Goal: Complete application form

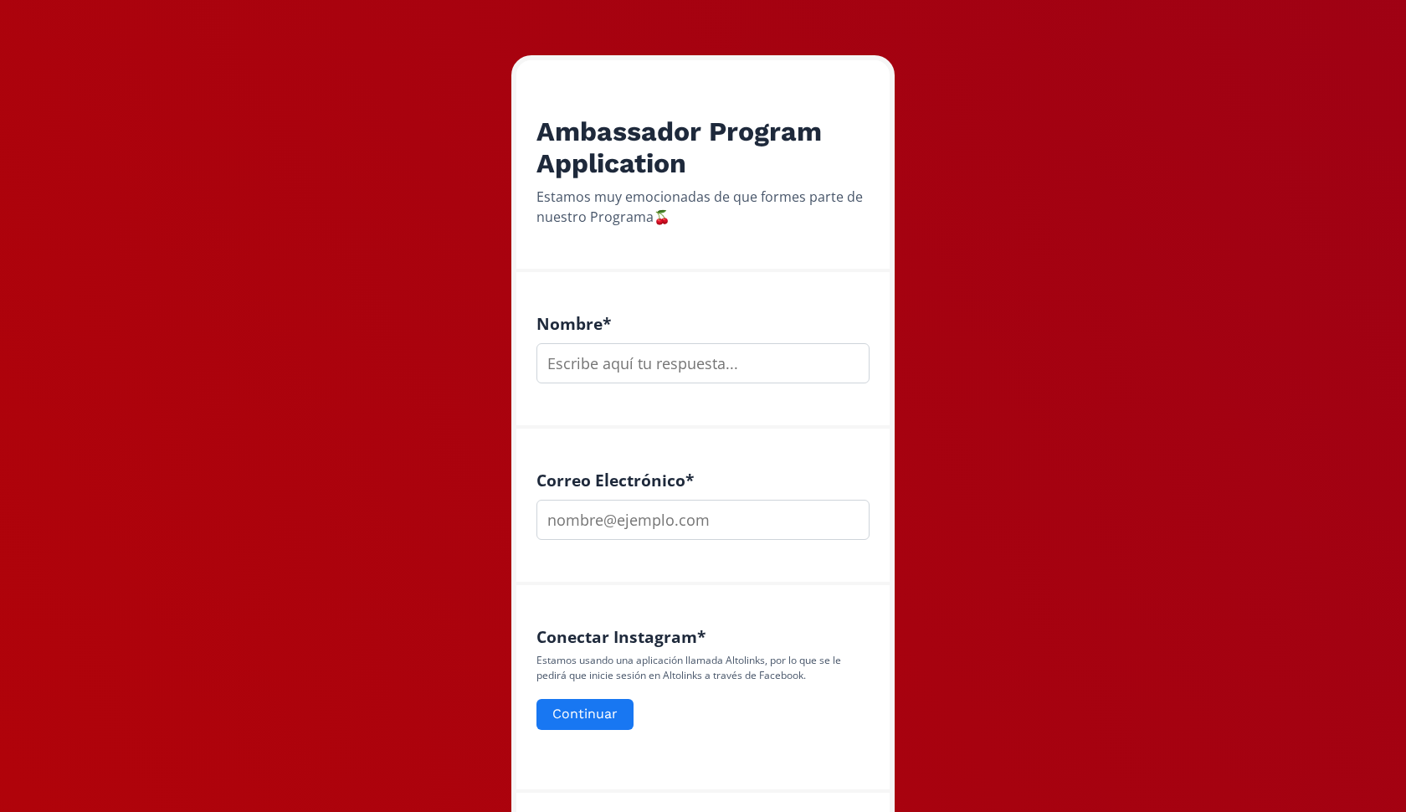
scroll to position [227, 0]
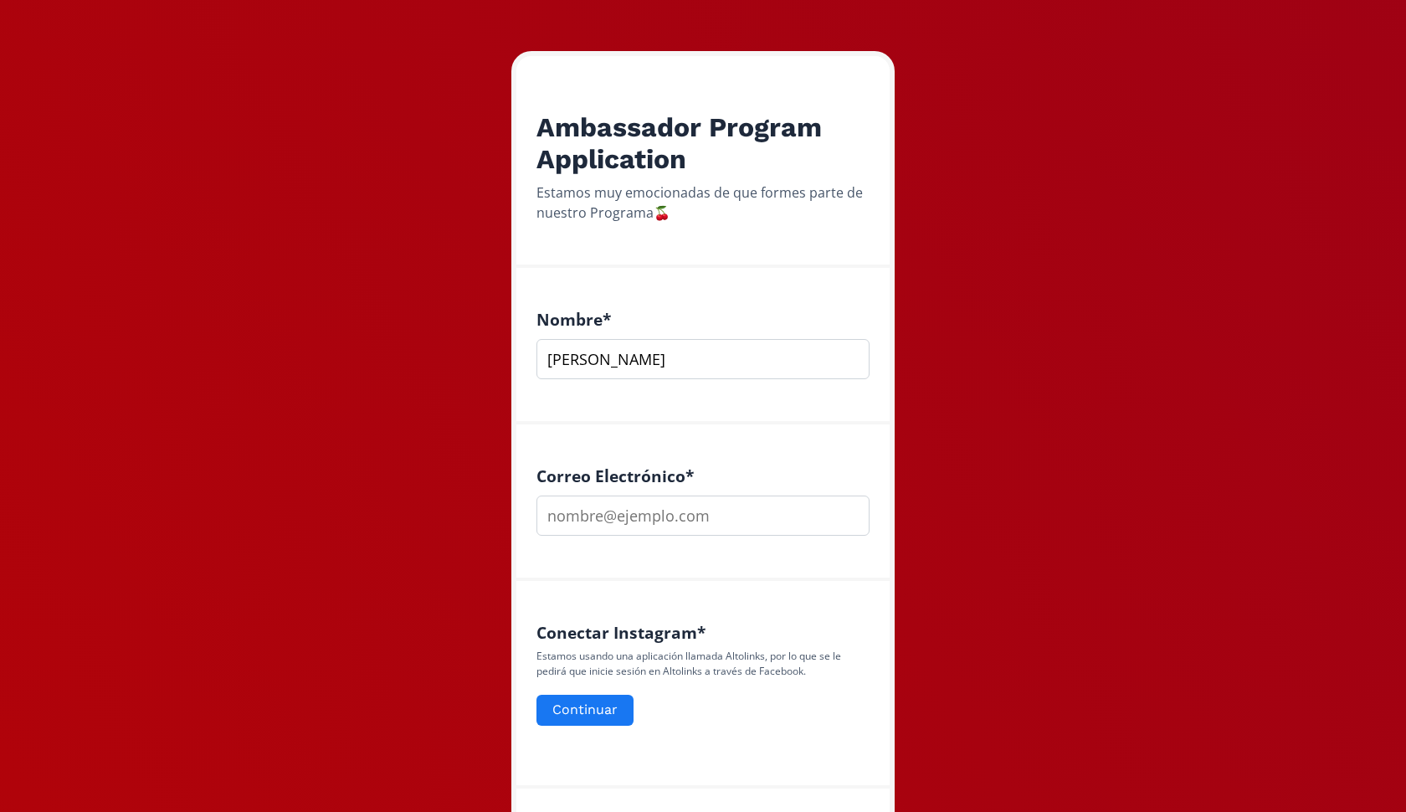
type input "[PERSON_NAME]"
click at [624, 518] on input "email" at bounding box center [703, 515] width 333 height 40
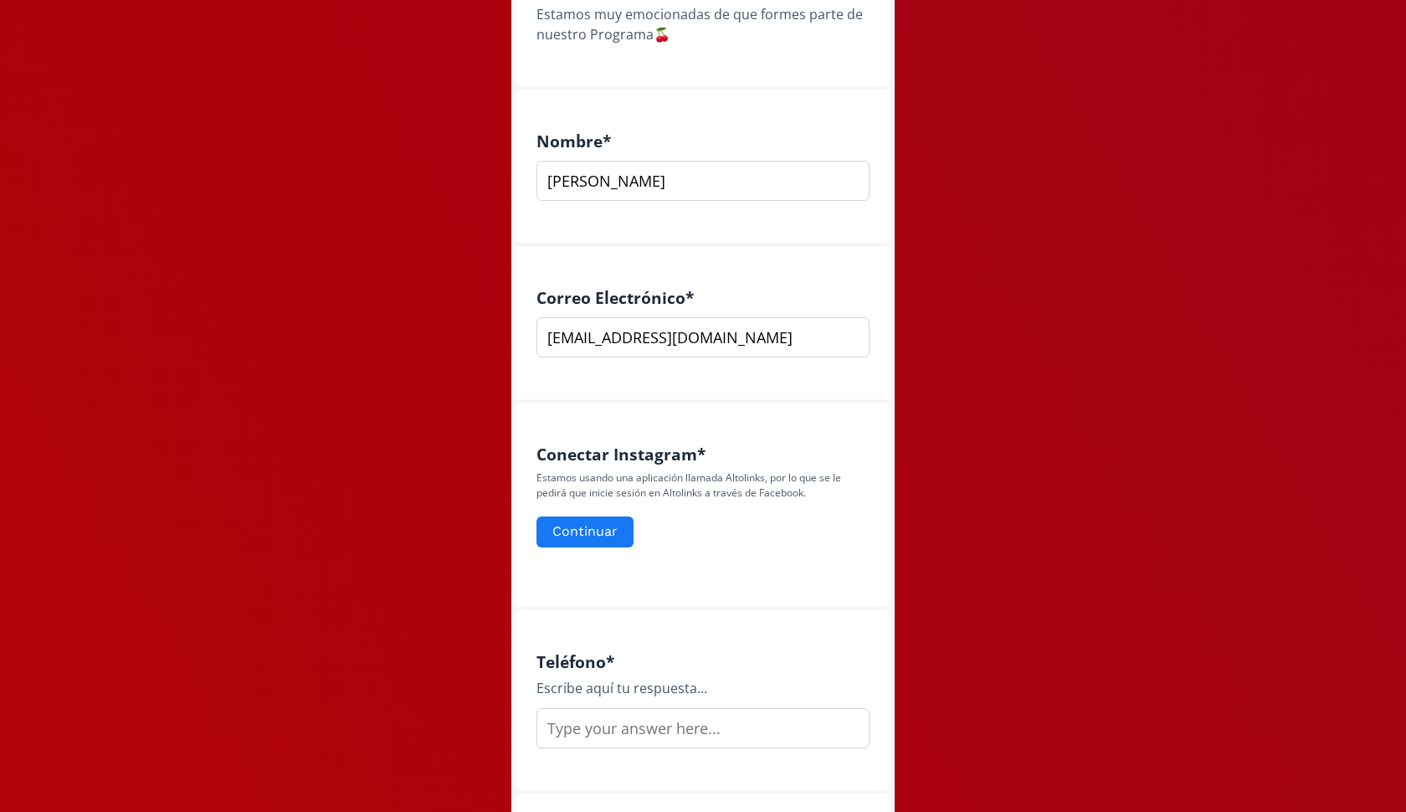
scroll to position [406, 0]
type input "[EMAIL_ADDRESS][DOMAIN_NAME]"
click at [590, 534] on button "Continuar" at bounding box center [585, 531] width 102 height 36
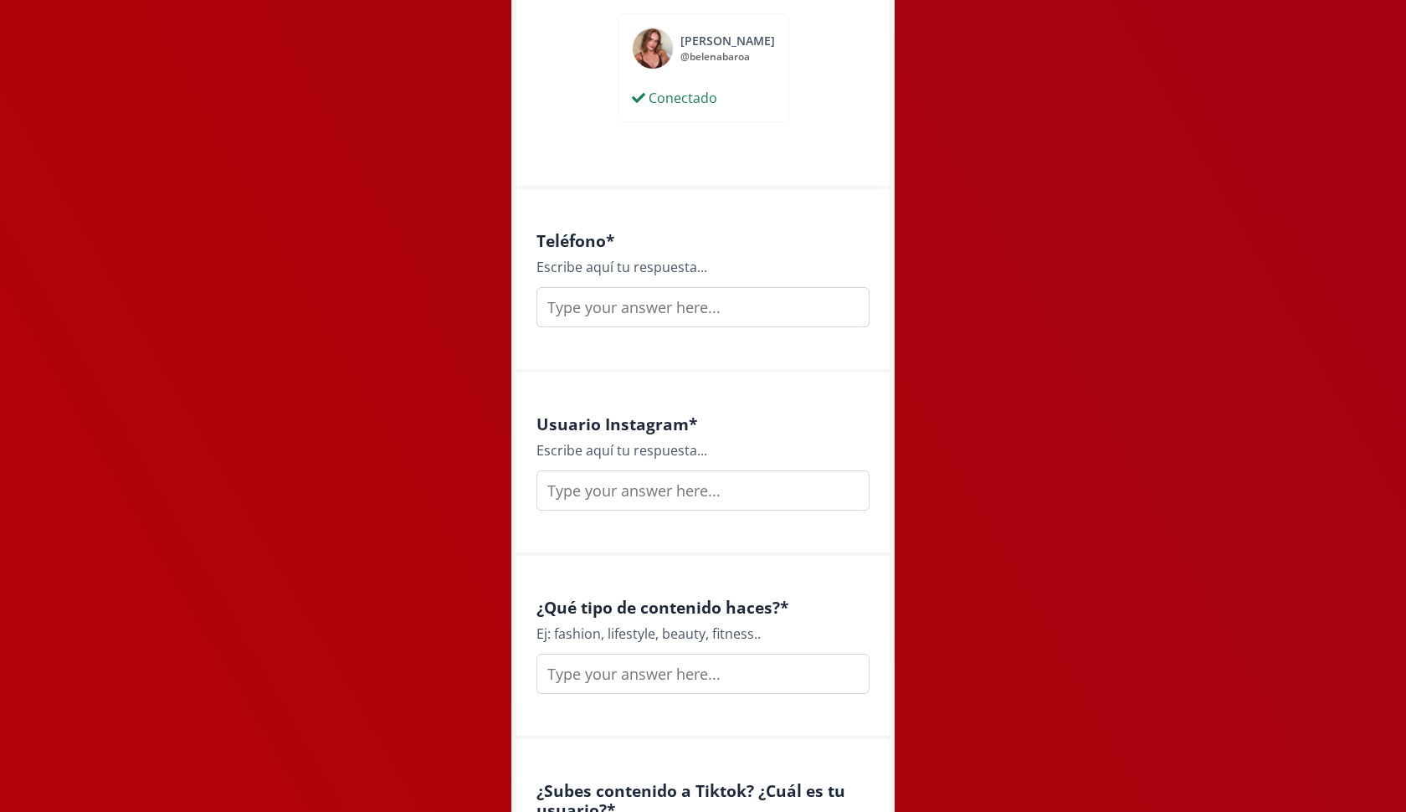
scroll to position [845, 0]
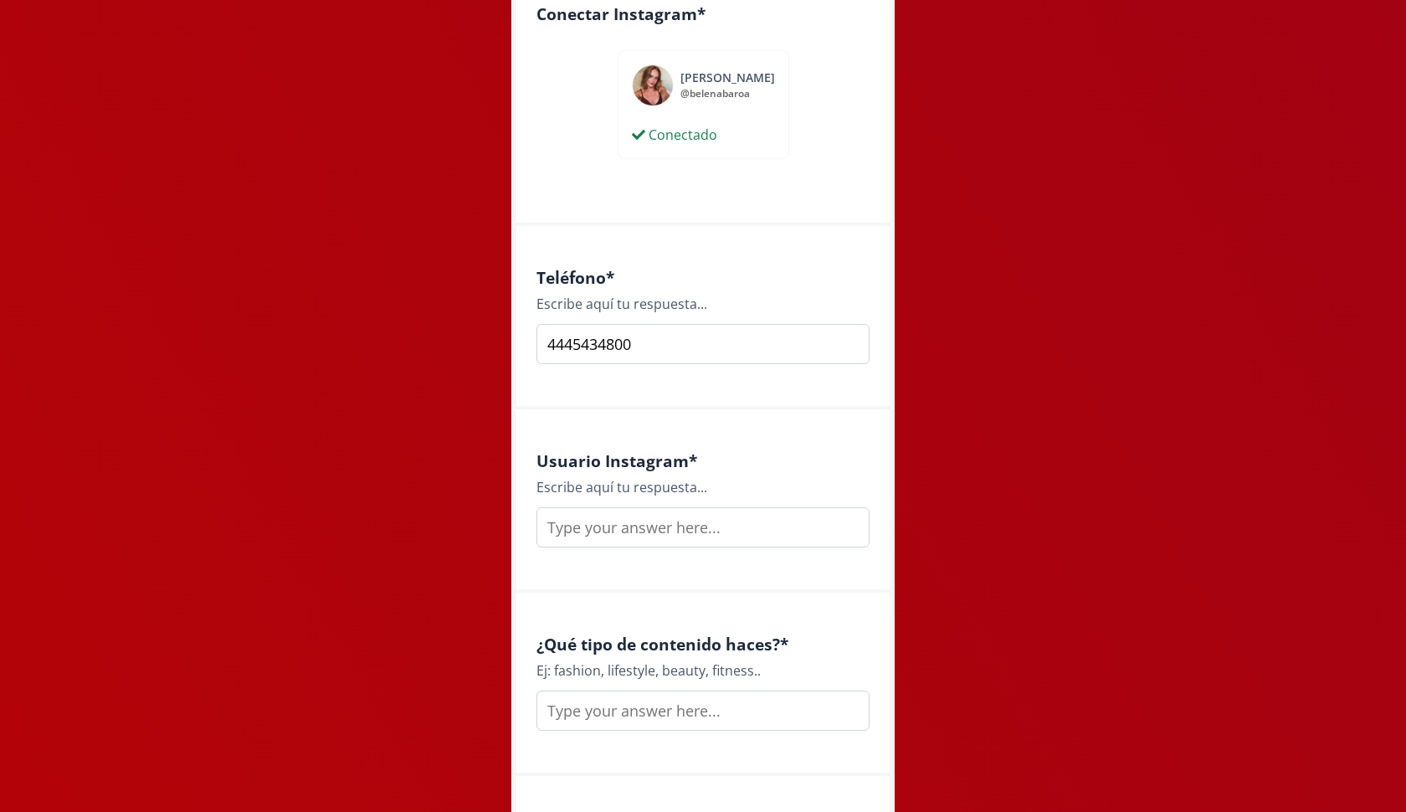
type input "4445434800"
click at [613, 529] on input "text" at bounding box center [703, 527] width 333 height 40
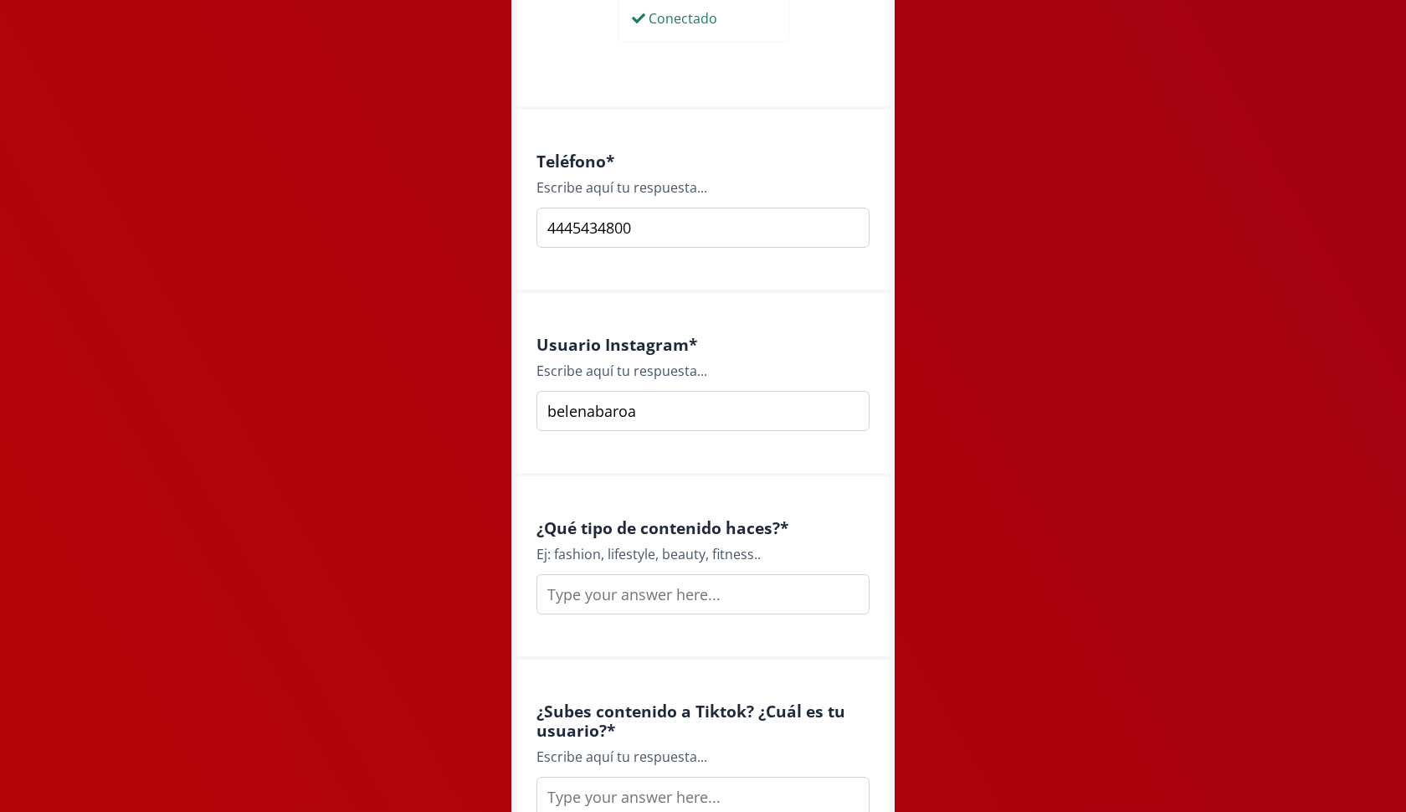
scroll to position [968, 0]
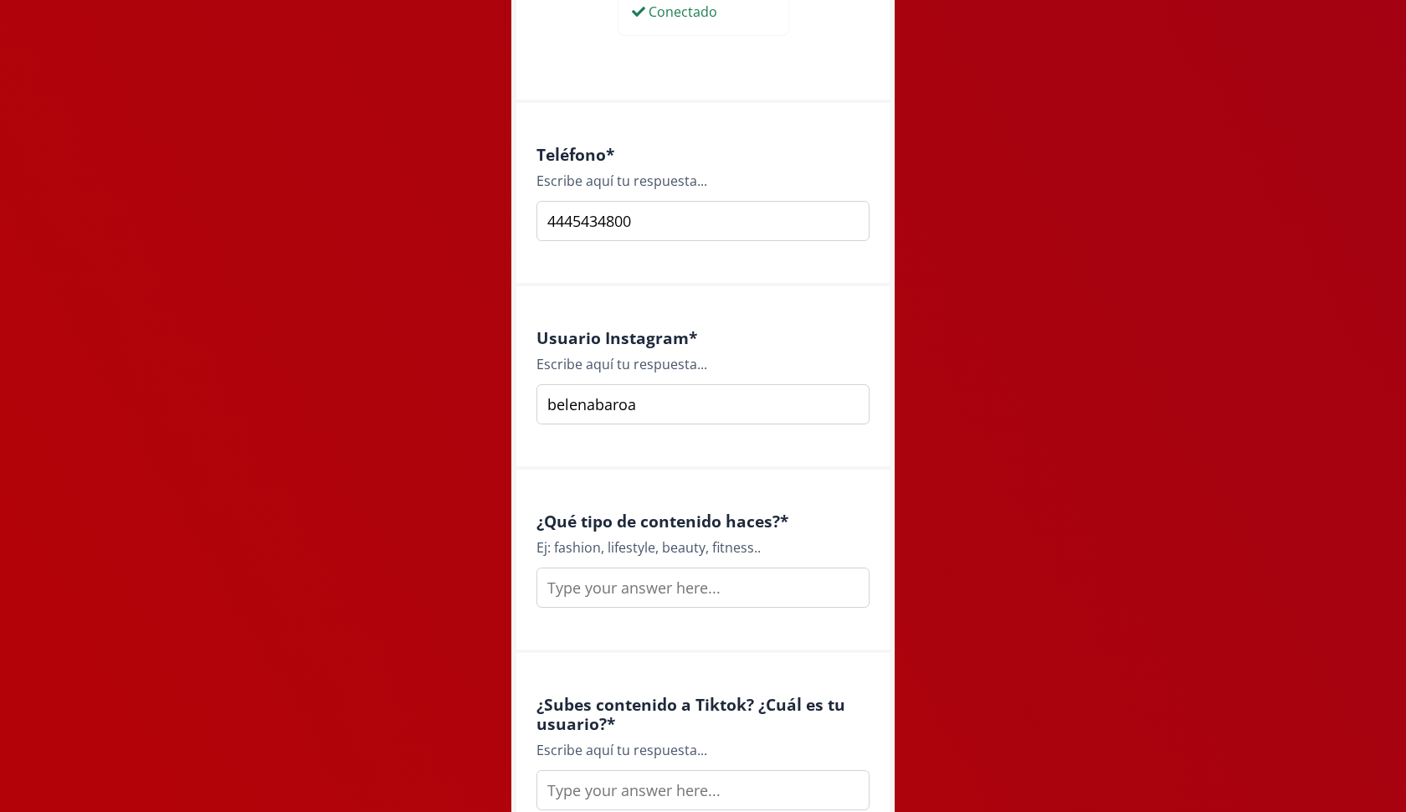
type input "belenabaroa"
click at [641, 577] on input "text" at bounding box center [703, 587] width 333 height 40
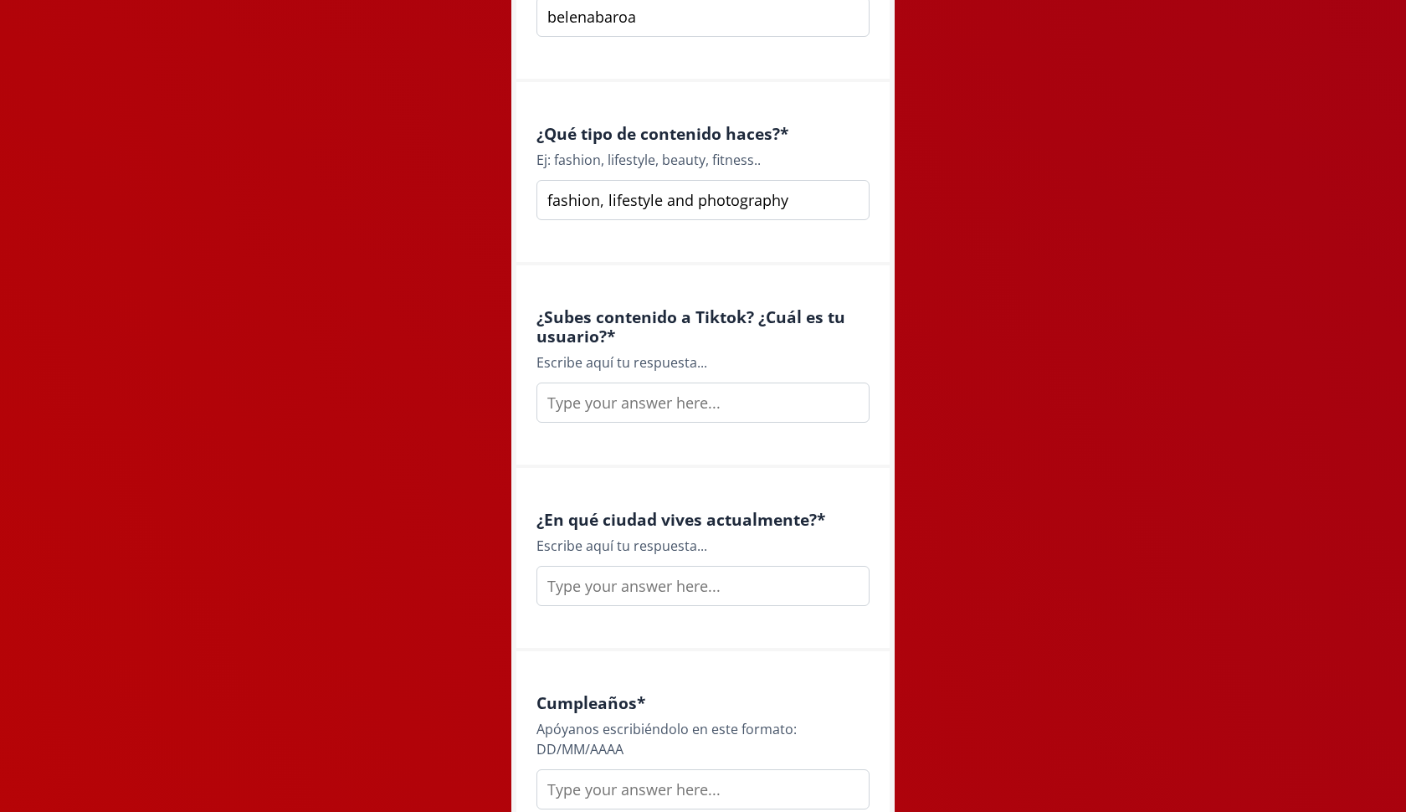
scroll to position [1376, 0]
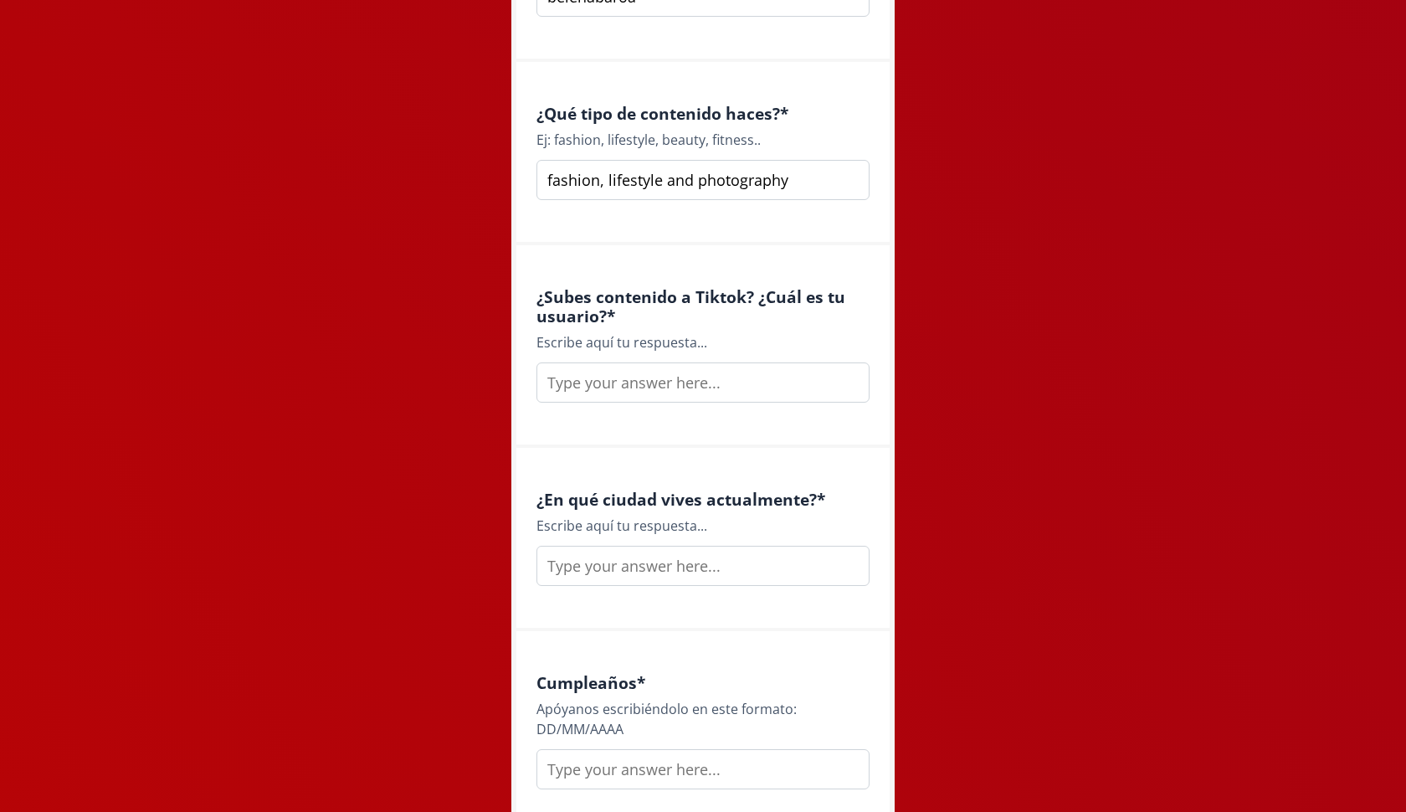
type input "fashion, lifestyle and photography"
click at [618, 367] on input "text" at bounding box center [703, 382] width 333 height 40
drag, startPoint x: 728, startPoint y: 495, endPoint x: 641, endPoint y: 559, distance: 108.3
click at [652, 383] on input "belenabaroa" at bounding box center [703, 382] width 333 height 40
click at [581, 375] on input "belenabaroaa" at bounding box center [703, 382] width 333 height 40
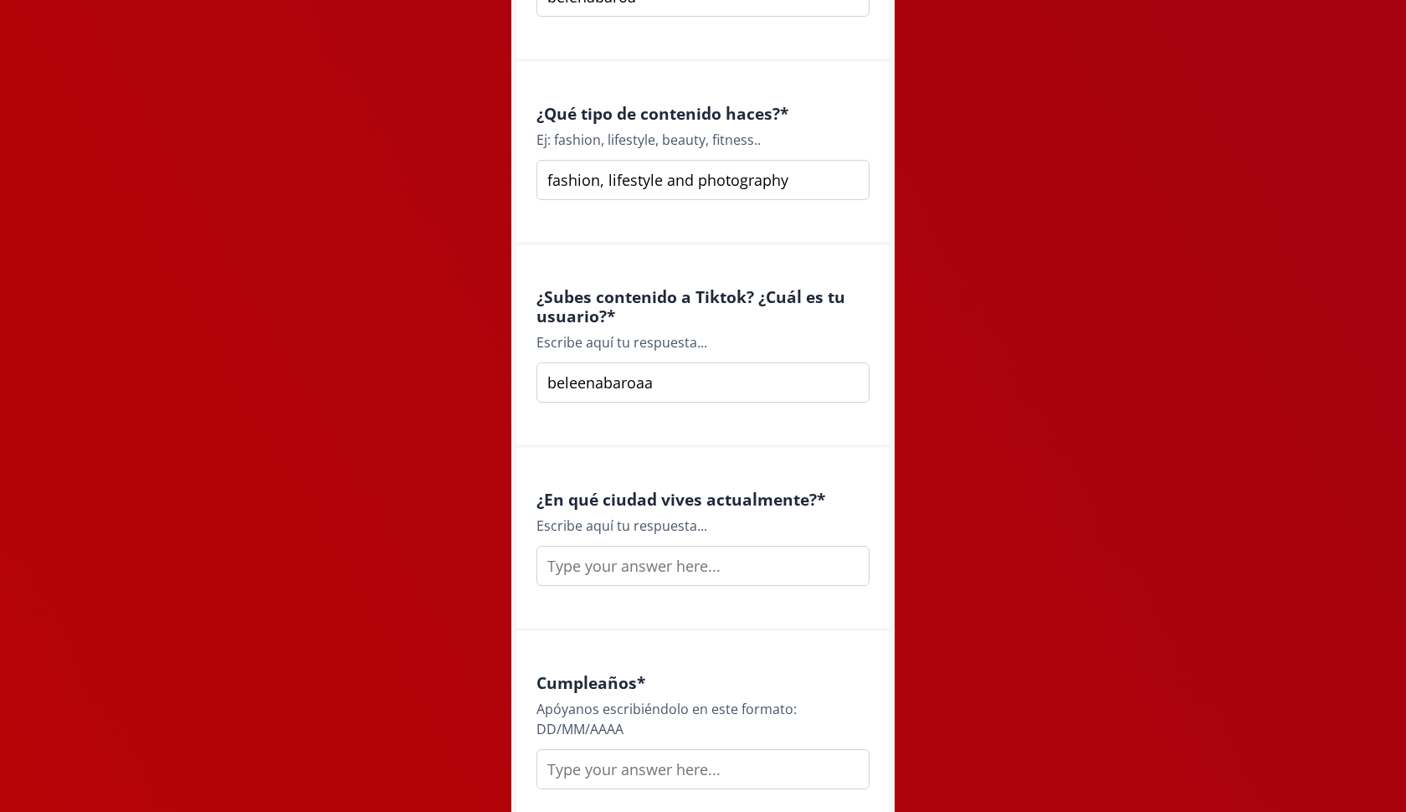
type input "beleenabaroaa"
click at [583, 560] on input "text" at bounding box center [703, 566] width 333 height 40
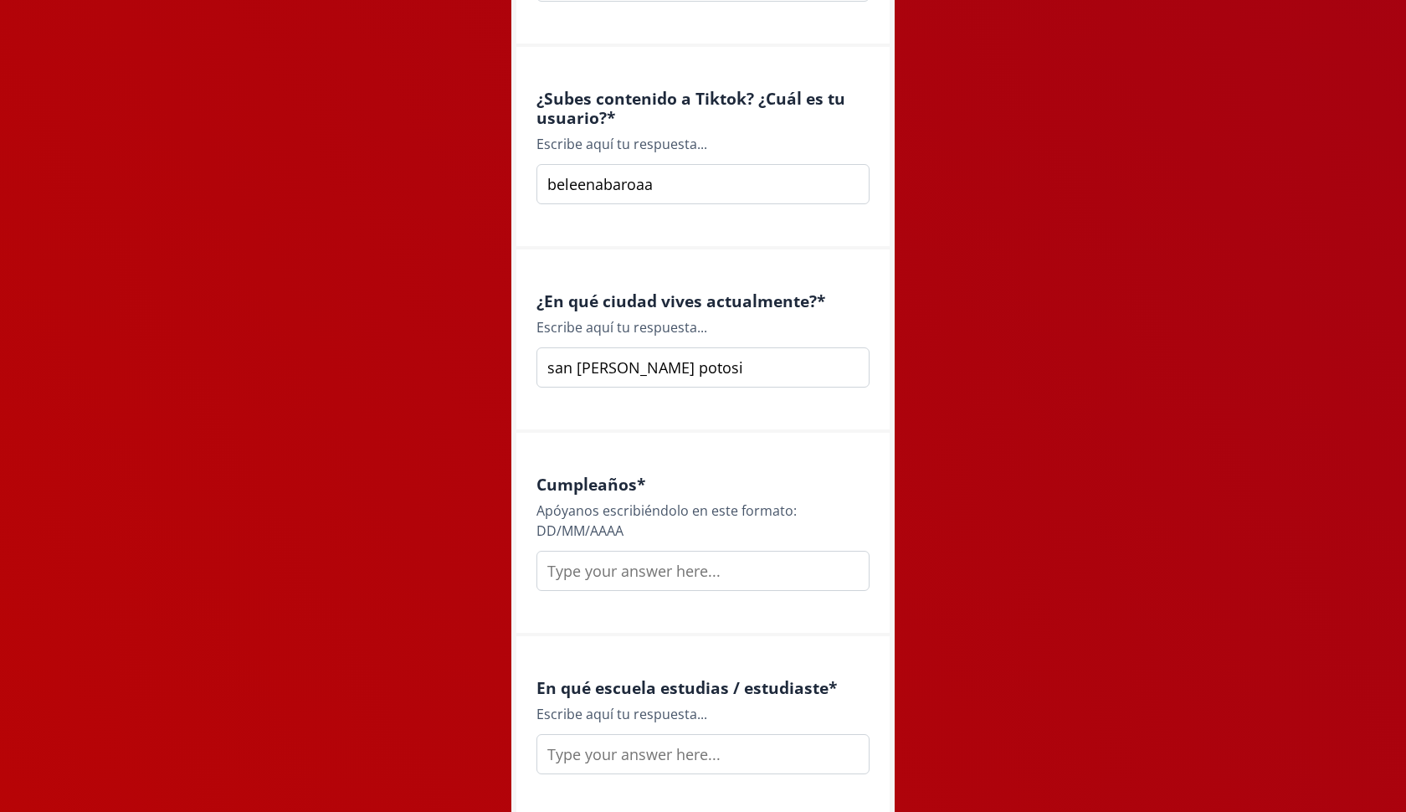
scroll to position [1577, 0]
type input "san [PERSON_NAME] potosi"
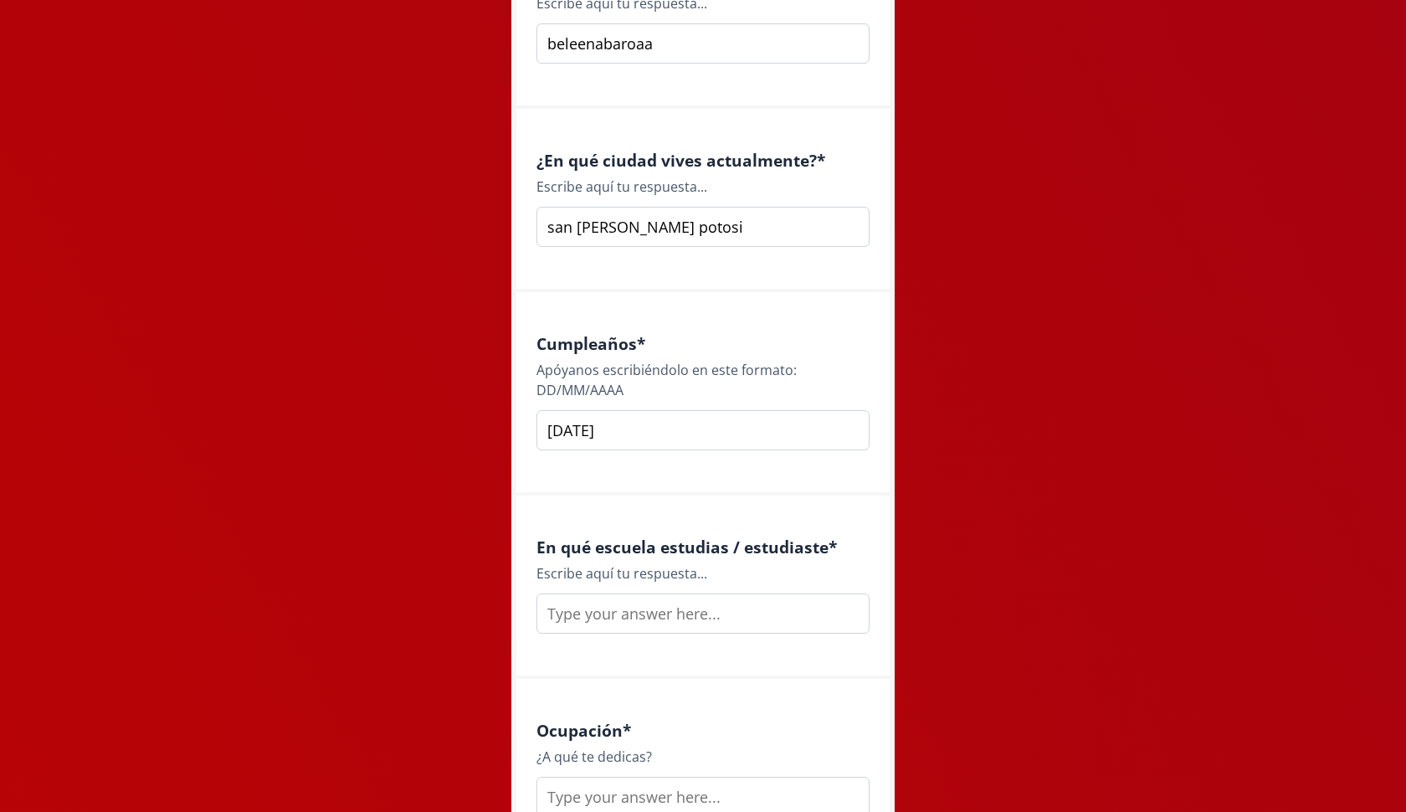
scroll to position [1722, 0]
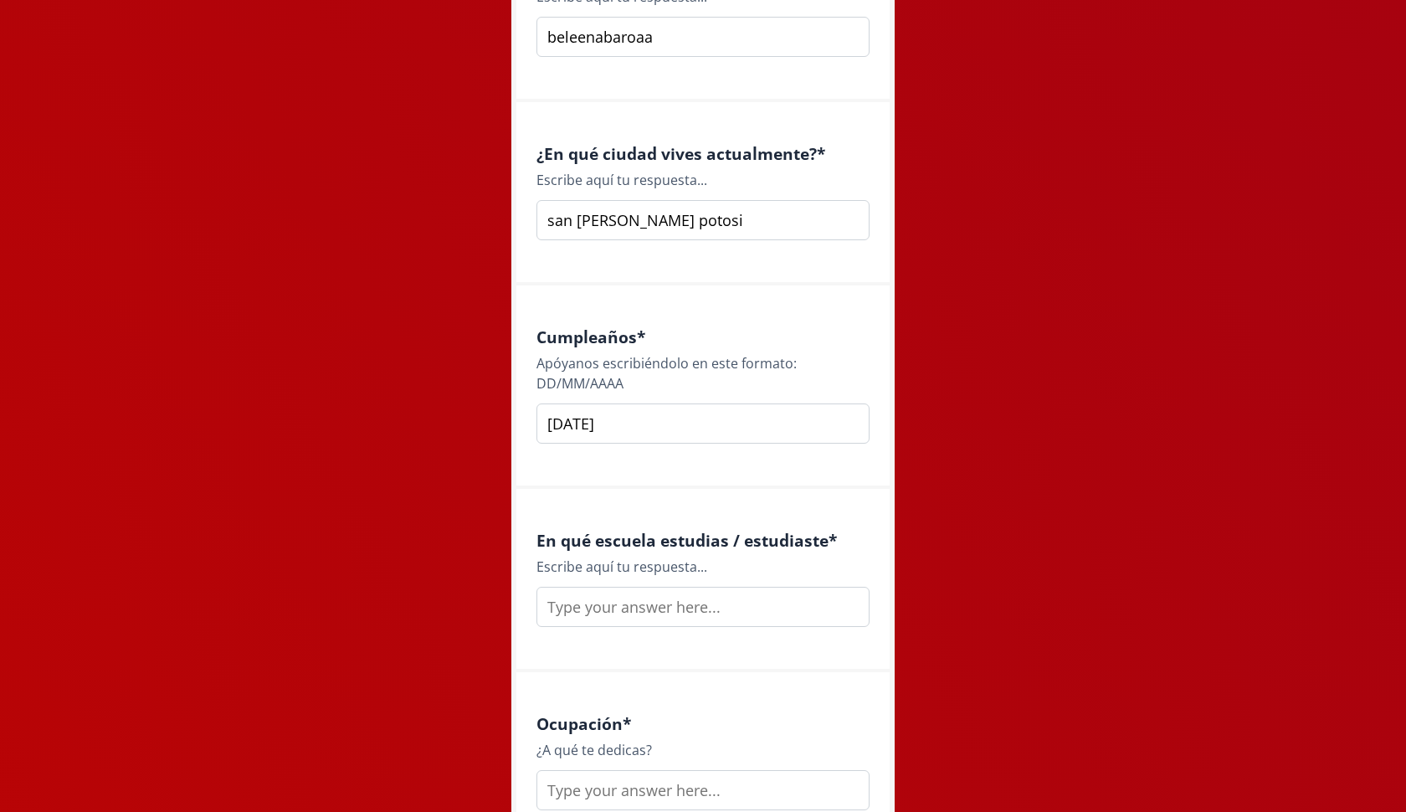
type input "[DATE]"
click at [565, 608] on input "text" at bounding box center [703, 607] width 333 height 40
click at [655, 598] on input "tecnologico de onterrey" at bounding box center [703, 607] width 333 height 40
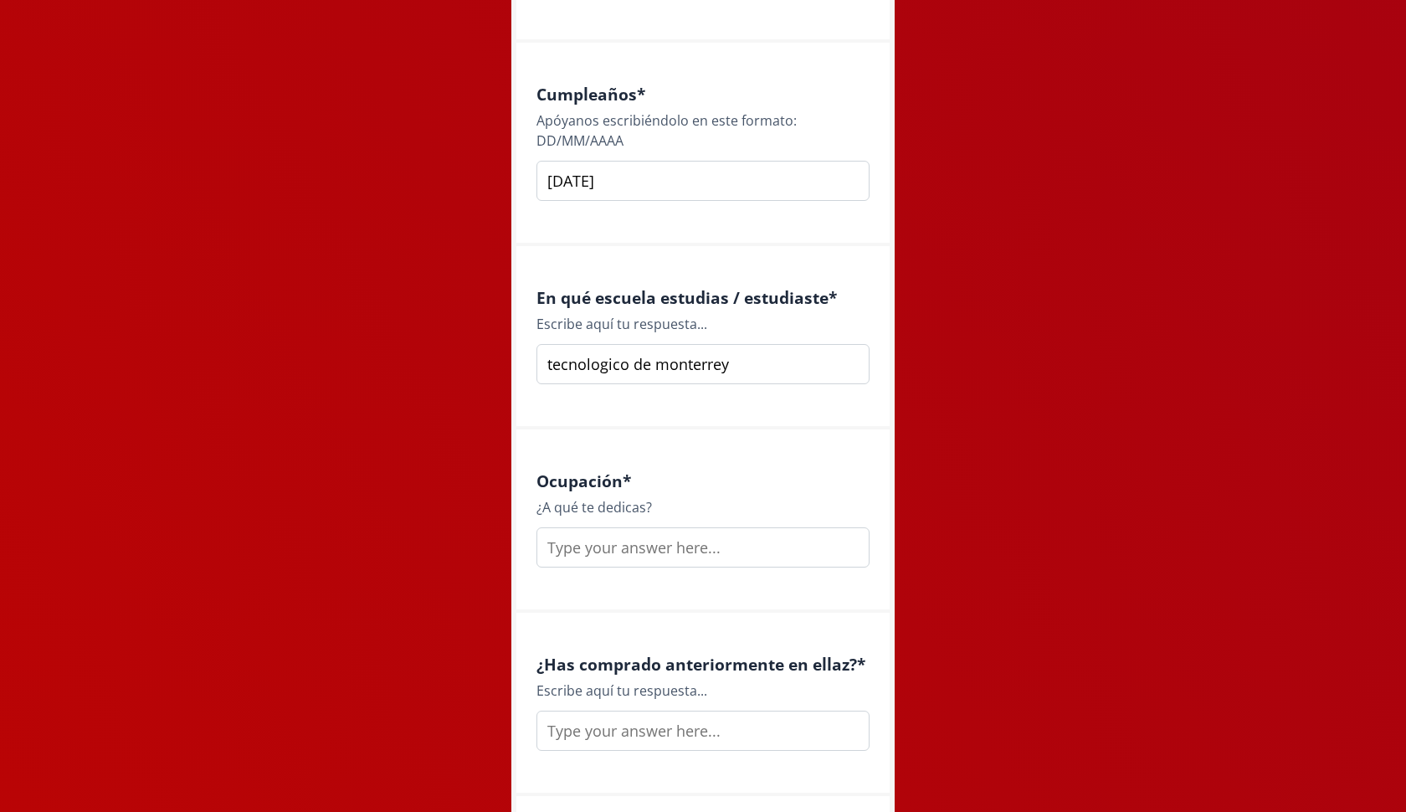
scroll to position [1971, 0]
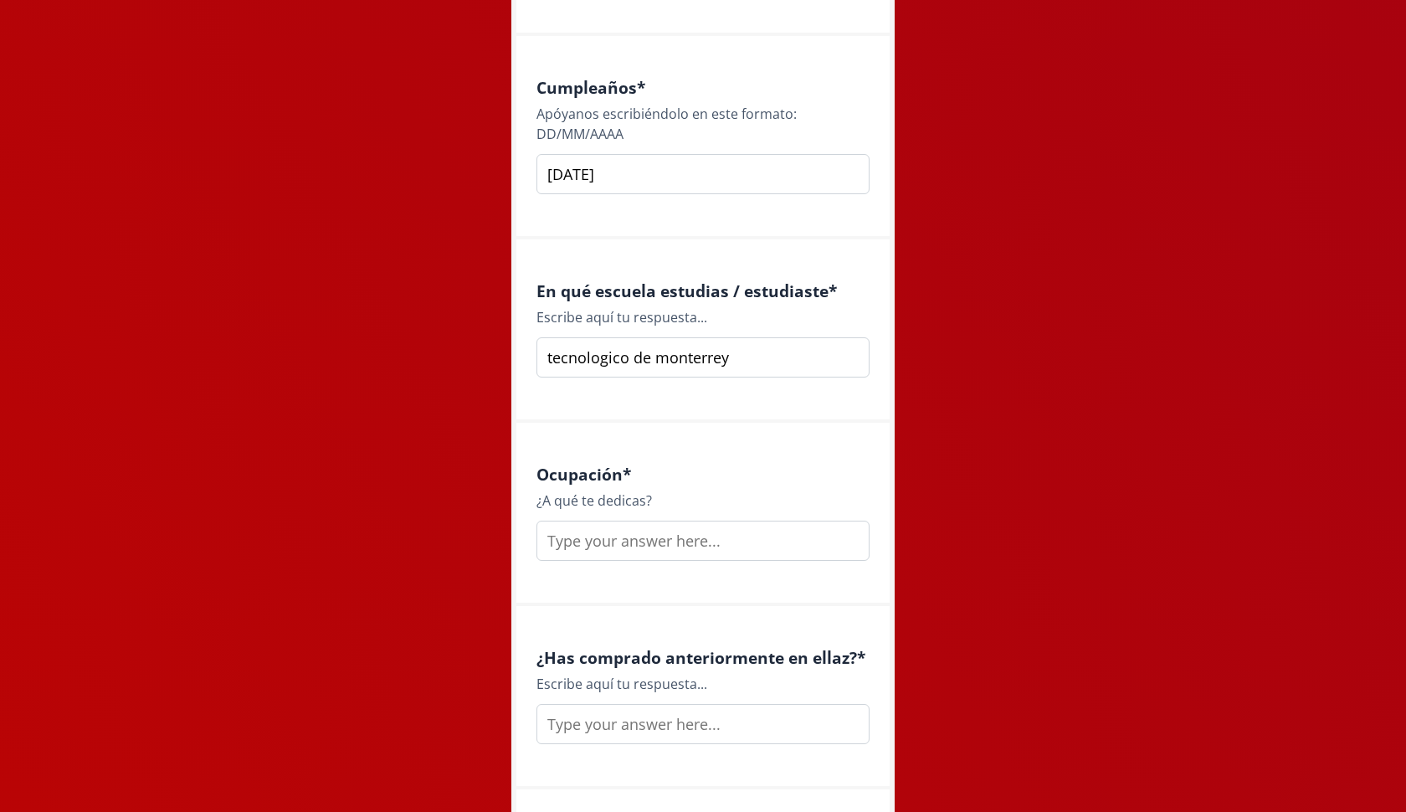
type input "tecnologico de monterrey"
click at [597, 536] on input "text" at bounding box center [703, 541] width 333 height 40
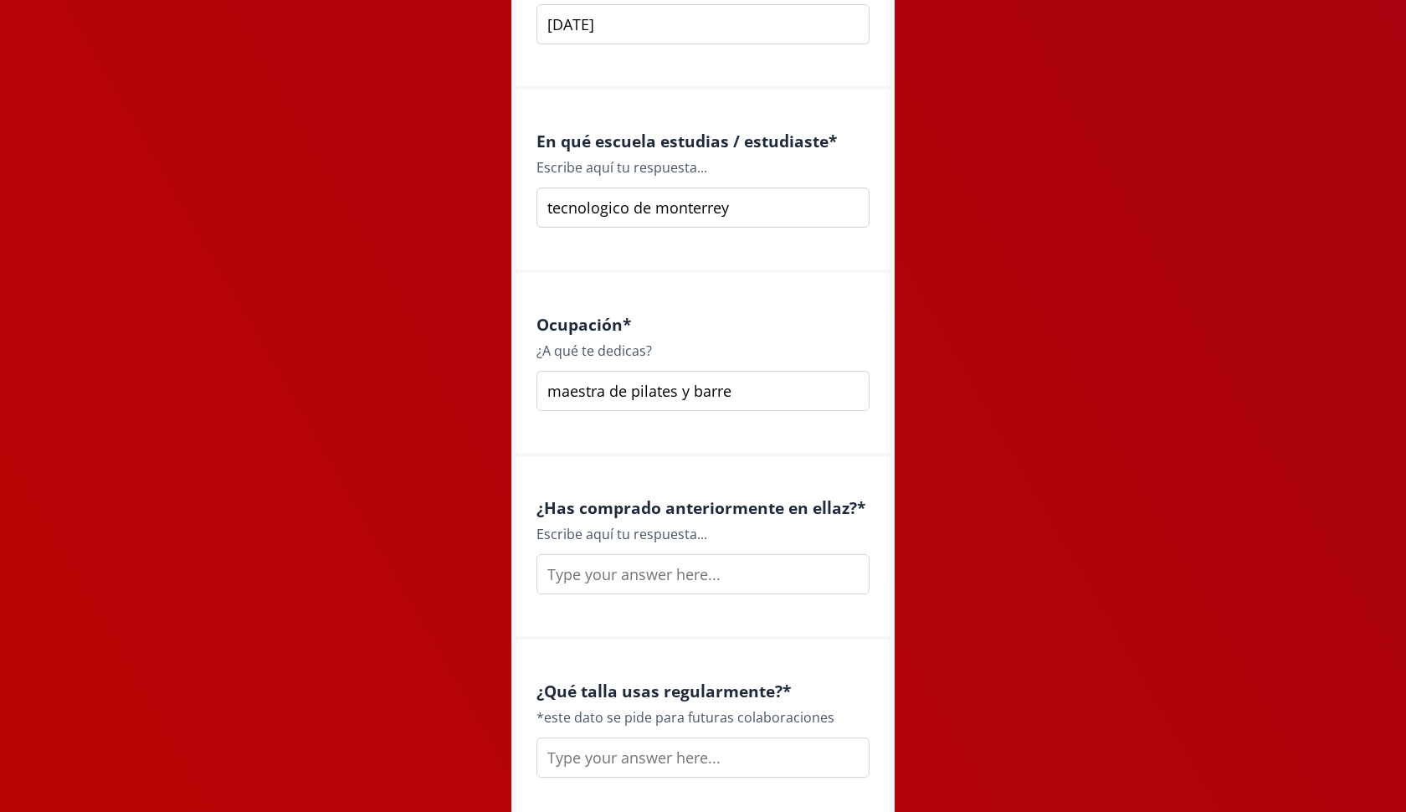
scroll to position [2148, 0]
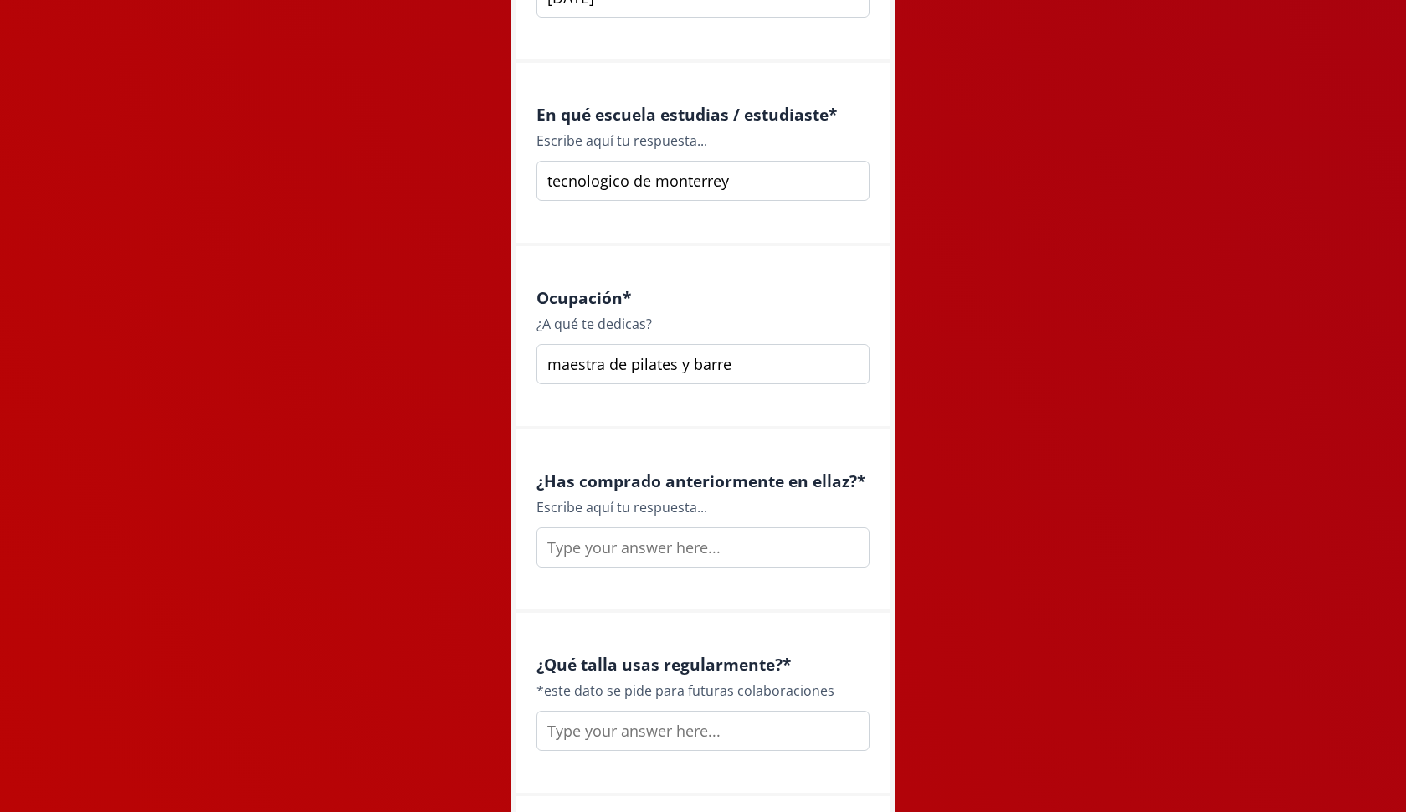
type input "maestra de pilates y barre"
click at [586, 547] on input "text" at bounding box center [703, 547] width 333 height 40
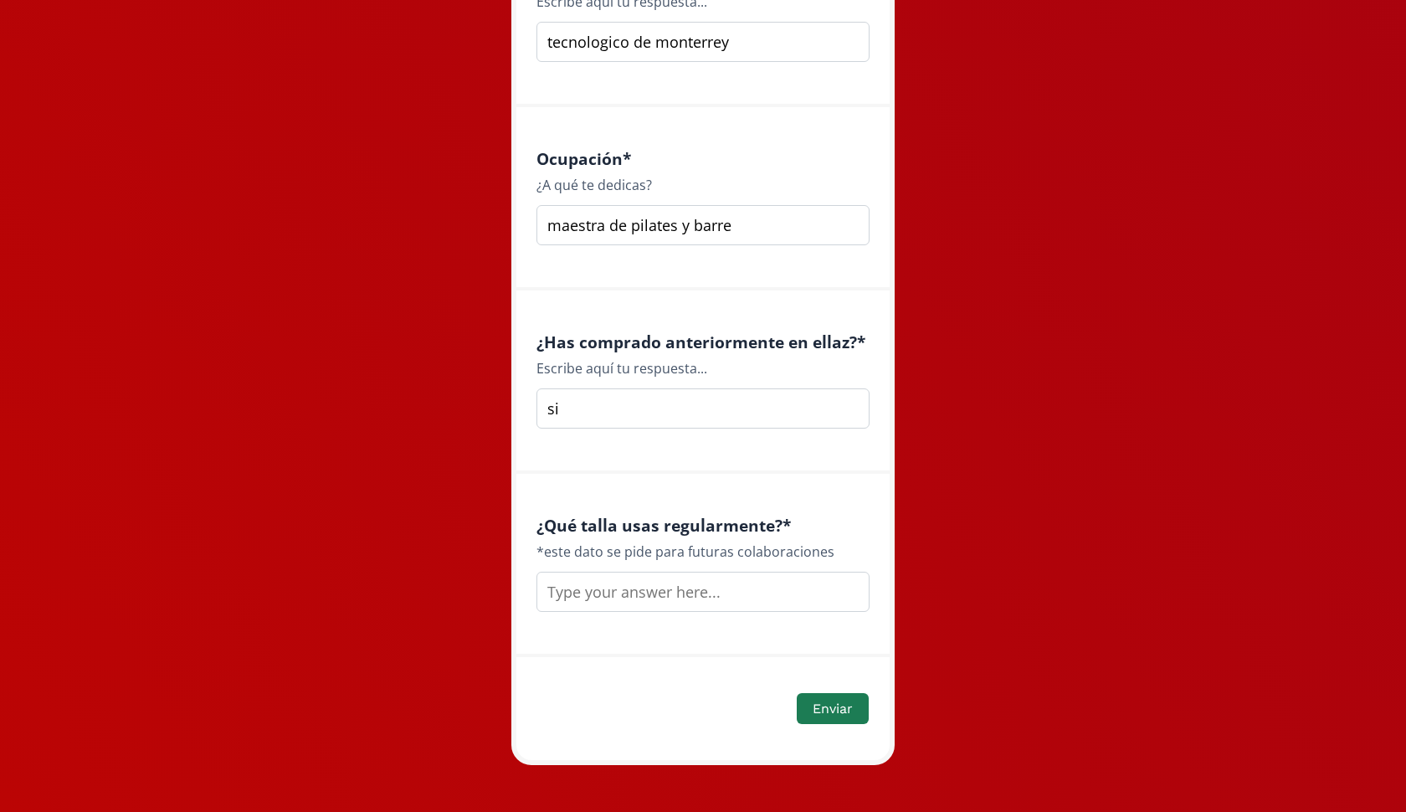
scroll to position [2286, 0]
type input "si"
click at [608, 581] on input "text" at bounding box center [703, 592] width 333 height 40
click at [573, 582] on input "s o m" at bounding box center [703, 592] width 333 height 40
type input "s/m"
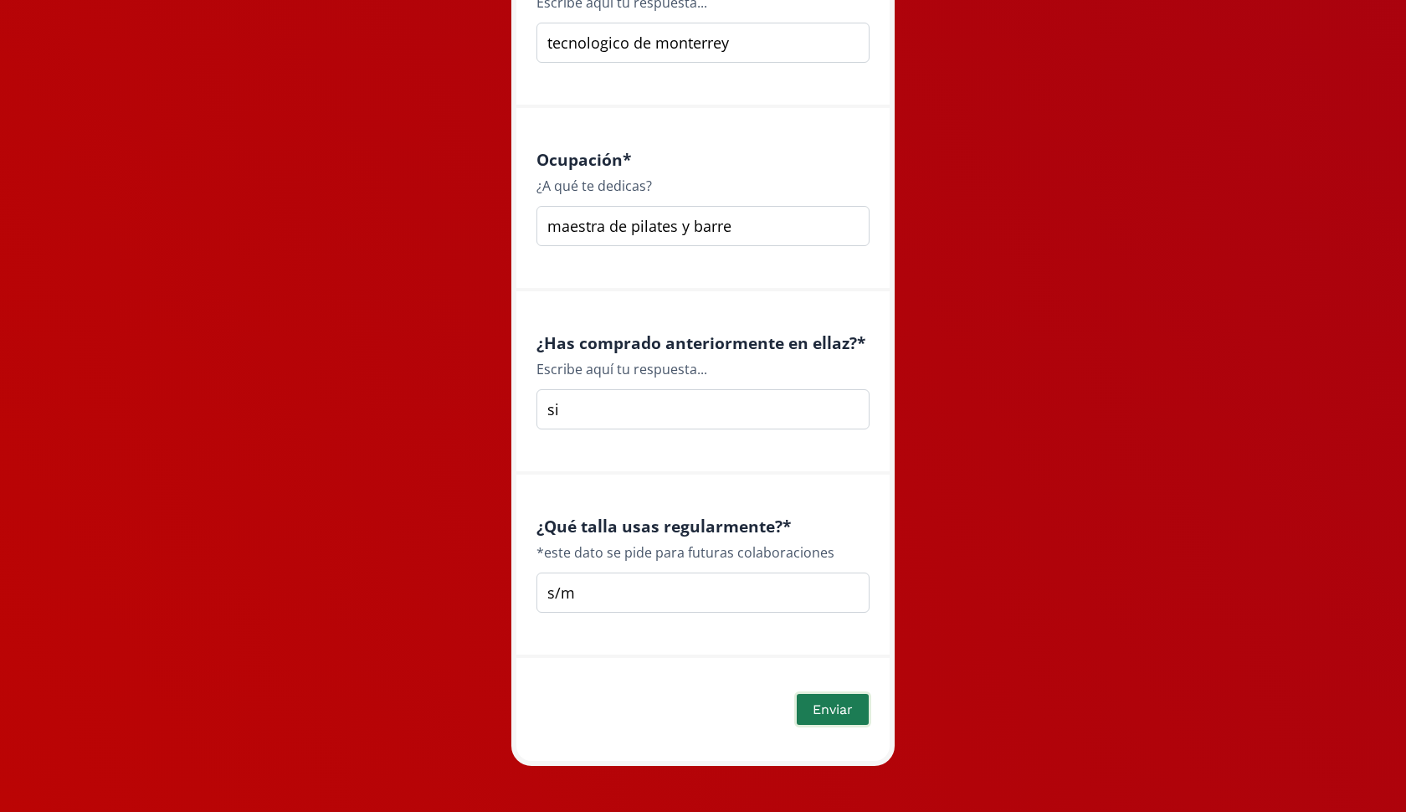
click at [826, 696] on button "Enviar" at bounding box center [832, 709] width 77 height 36
